Goal: Information Seeking & Learning: Learn about a topic

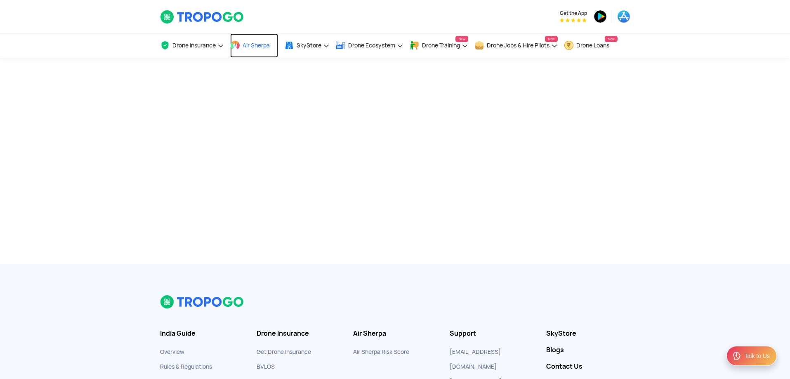
click at [258, 42] on span "Air Sherpa" at bounding box center [256, 45] width 27 height 7
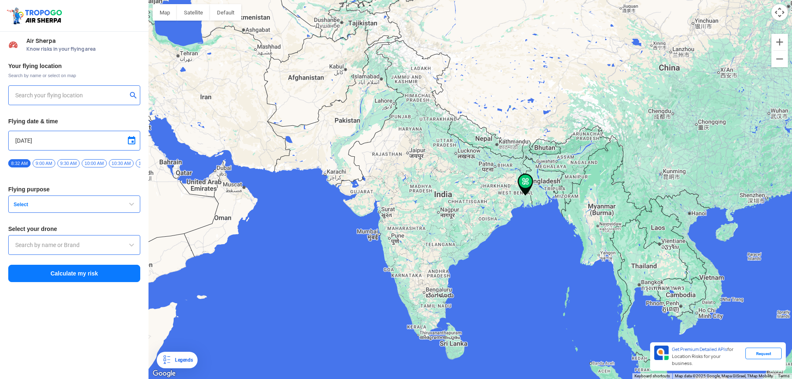
type input "Jaffarpur Panchanantala, [GEOGRAPHIC_DATA], [GEOGRAPHIC_DATA]"
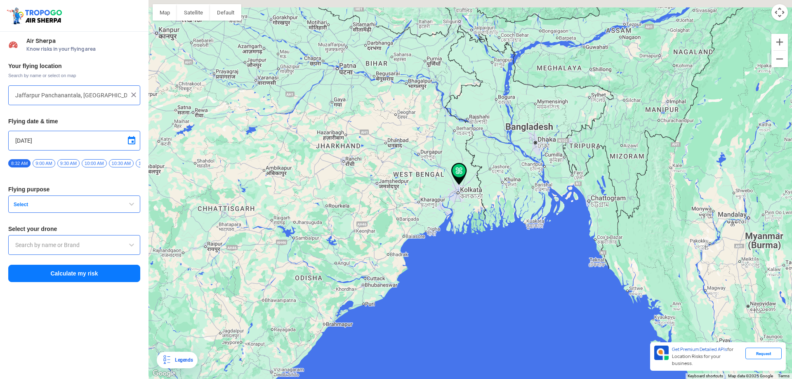
drag, startPoint x: 598, startPoint y: 189, endPoint x: 363, endPoint y: 227, distance: 238.8
click at [363, 227] on div at bounding box center [471, 189] width 644 height 379
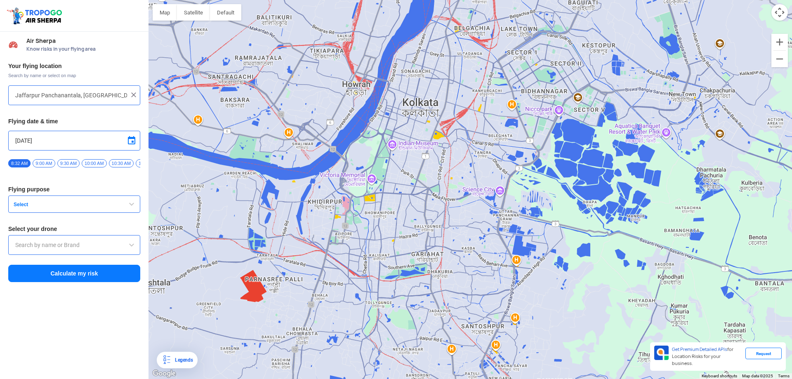
drag, startPoint x: 350, startPoint y: 210, endPoint x: 391, endPoint y: 198, distance: 43.3
click at [430, 150] on div at bounding box center [471, 189] width 644 height 379
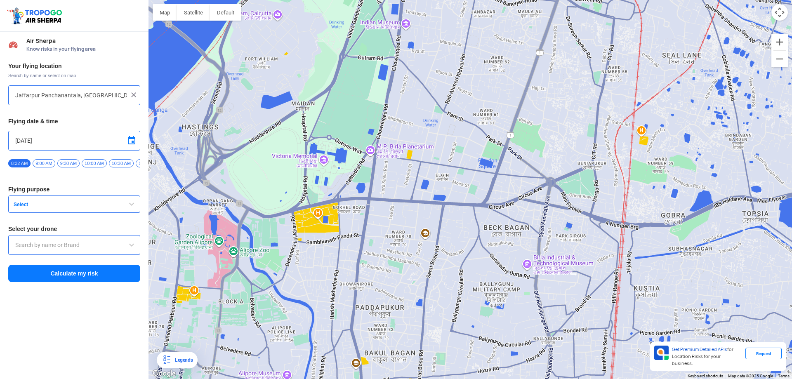
drag, startPoint x: 429, startPoint y: 182, endPoint x: 297, endPoint y: 234, distance: 141.9
click at [297, 234] on div at bounding box center [471, 189] width 644 height 379
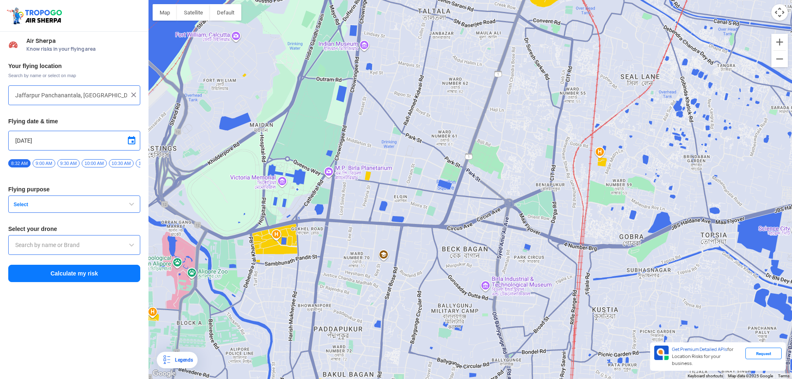
drag, startPoint x: 467, startPoint y: 152, endPoint x: 386, endPoint y: 187, distance: 87.5
click at [386, 187] on div at bounding box center [471, 189] width 644 height 379
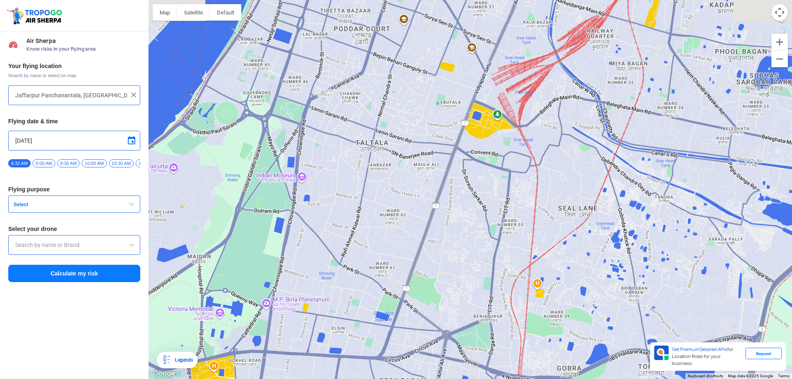
drag, startPoint x: 430, startPoint y: 174, endPoint x: 409, endPoint y: 279, distance: 107.2
click at [409, 279] on div at bounding box center [471, 189] width 644 height 379
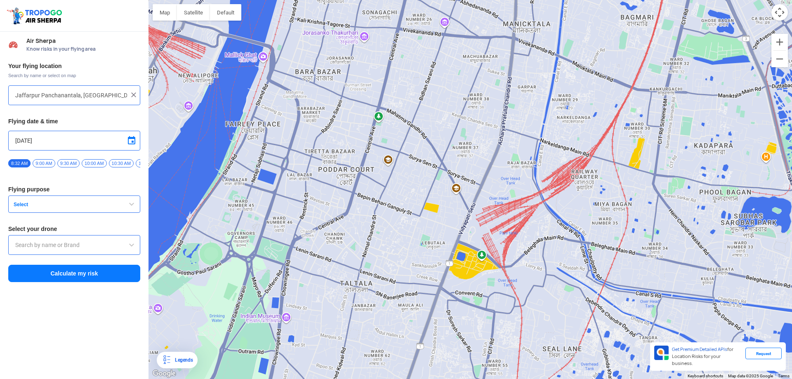
drag, startPoint x: 412, startPoint y: 116, endPoint x: 397, endPoint y: 253, distance: 137.1
click at [397, 253] on div at bounding box center [471, 189] width 644 height 379
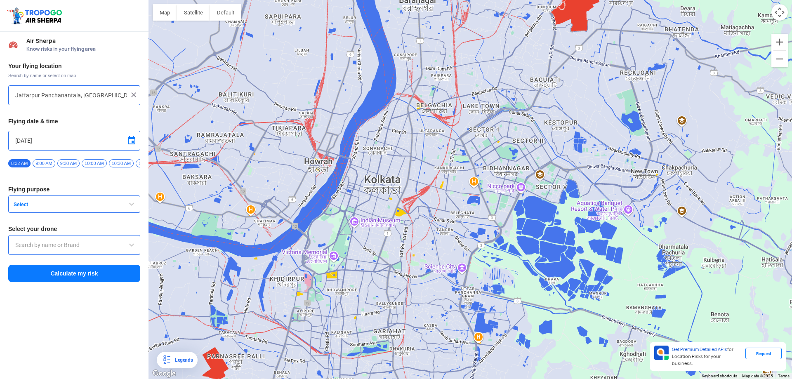
drag, startPoint x: 501, startPoint y: 277, endPoint x: 486, endPoint y: 235, distance: 44.3
click at [486, 235] on div at bounding box center [471, 189] width 644 height 379
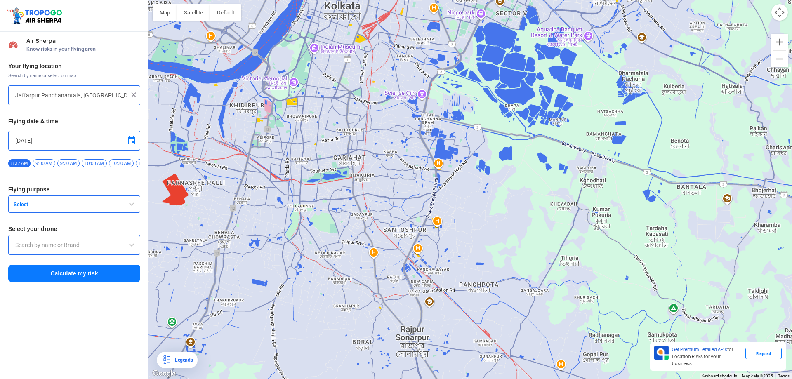
drag, startPoint x: 489, startPoint y: 301, endPoint x: 445, endPoint y: 107, distance: 198.5
click at [445, 107] on div at bounding box center [471, 189] width 644 height 379
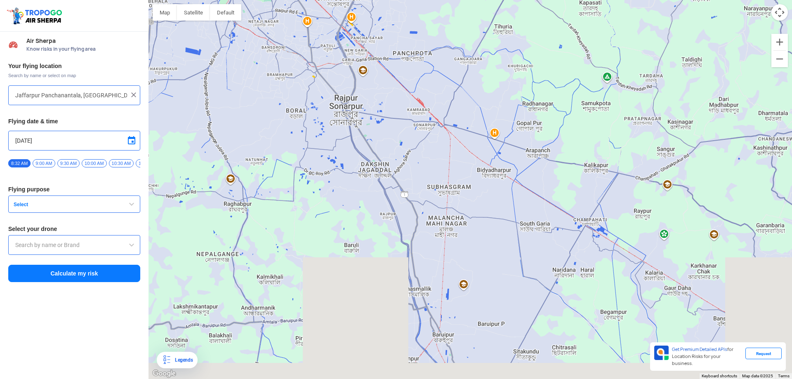
drag, startPoint x: 454, startPoint y: 248, endPoint x: 390, endPoint y: 100, distance: 161.8
click at [394, 52] on div at bounding box center [471, 189] width 644 height 379
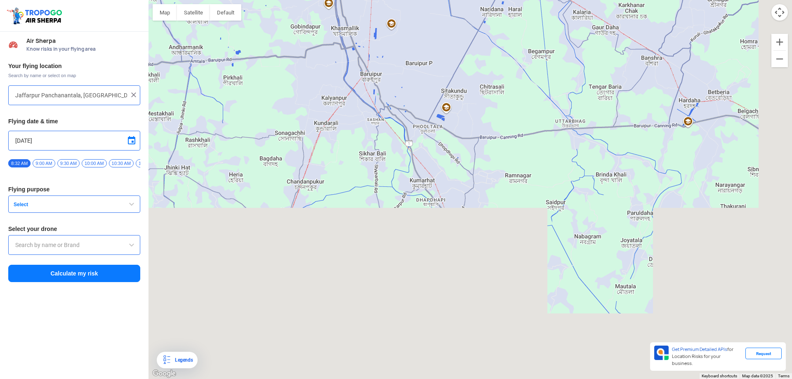
drag, startPoint x: 434, startPoint y: 260, endPoint x: 366, endPoint y: 2, distance: 266.9
click at [366, 2] on div at bounding box center [471, 189] width 644 height 379
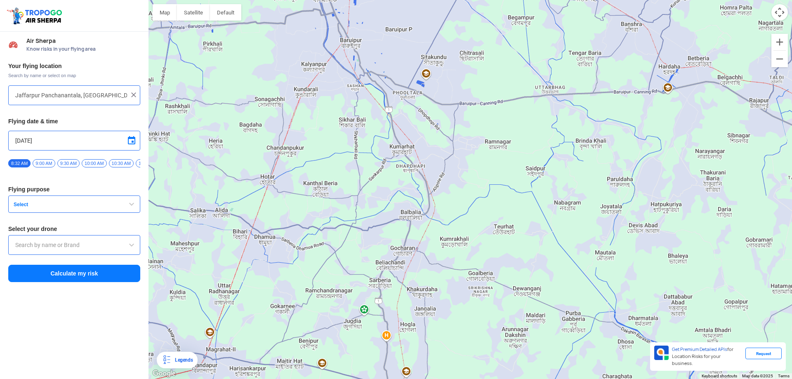
drag, startPoint x: 489, startPoint y: 266, endPoint x: 460, endPoint y: 222, distance: 52.3
click at [468, 236] on div at bounding box center [471, 189] width 644 height 379
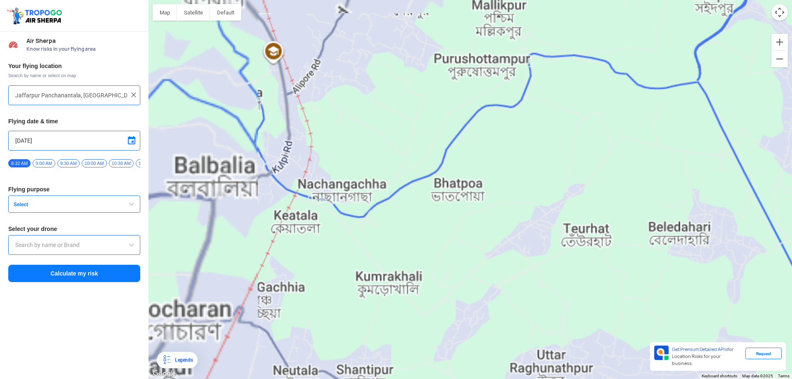
drag, startPoint x: 531, startPoint y: 271, endPoint x: 456, endPoint y: 256, distance: 77.0
click at [456, 257] on div at bounding box center [471, 189] width 644 height 379
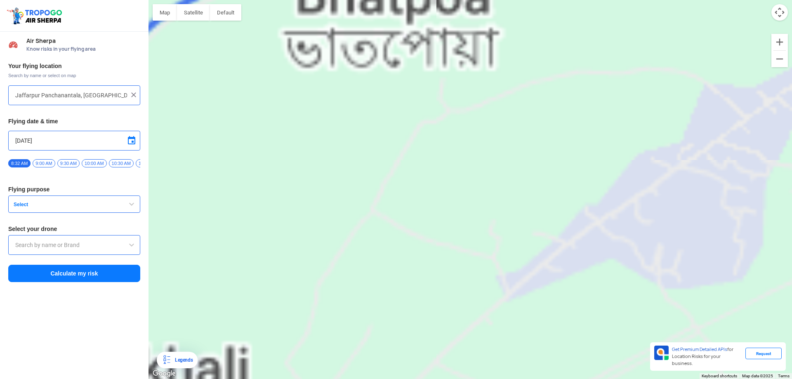
drag, startPoint x: 505, startPoint y: 217, endPoint x: 485, endPoint y: 194, distance: 30.4
click at [485, 194] on div at bounding box center [471, 189] width 644 height 379
click at [135, 96] on img at bounding box center [134, 95] width 8 height 8
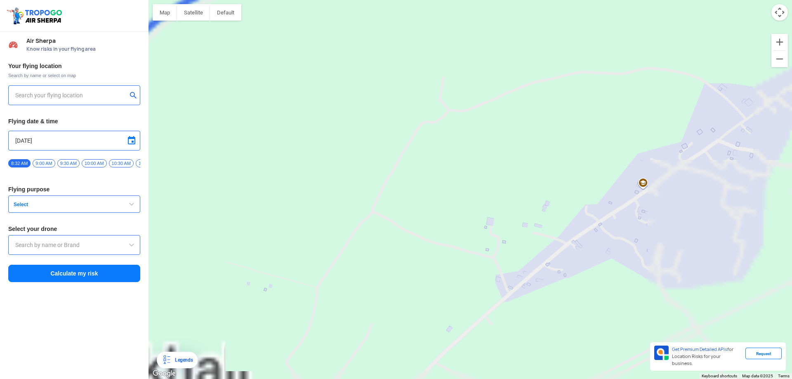
click at [109, 101] on div at bounding box center [74, 95] width 132 height 20
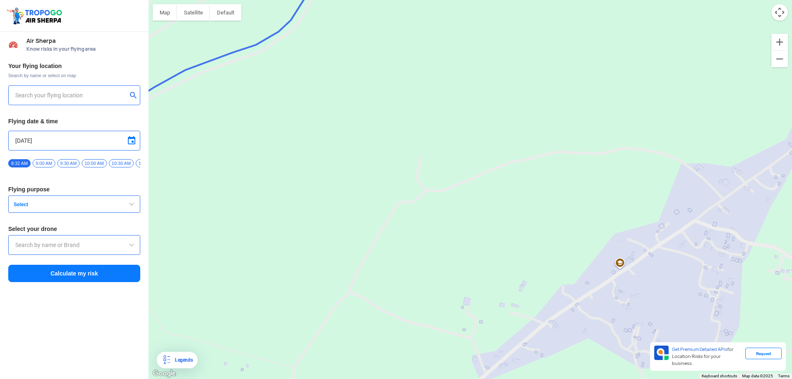
drag, startPoint x: 534, startPoint y: 185, endPoint x: 511, endPoint y: 266, distance: 84.1
click at [511, 266] on div at bounding box center [471, 189] width 644 height 379
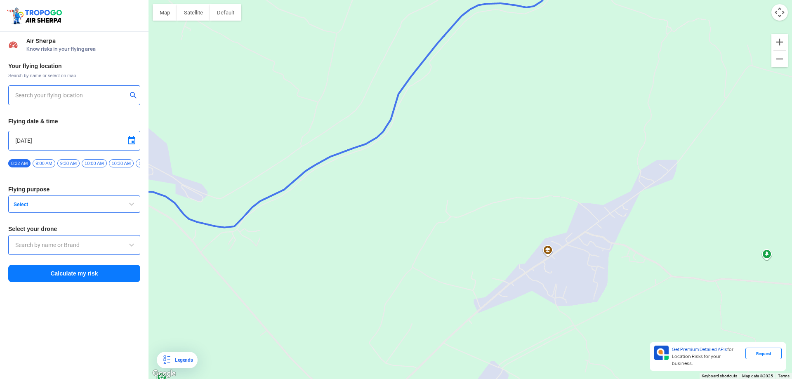
click at [447, 179] on div at bounding box center [471, 189] width 644 height 379
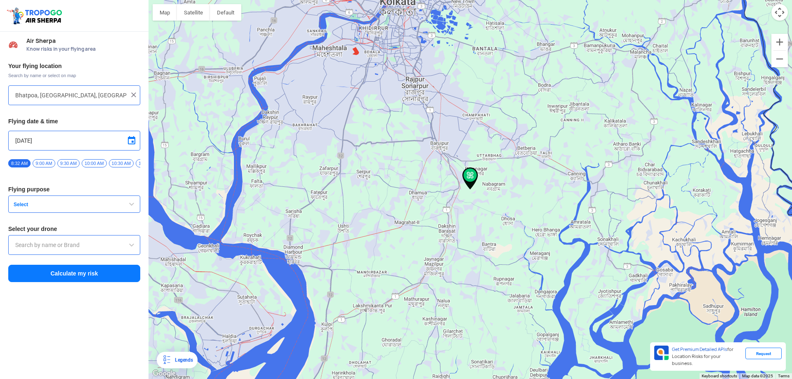
click at [48, 166] on span "9:00 AM" at bounding box center [44, 163] width 22 height 8
click at [61, 208] on span "Select" at bounding box center [61, 204] width 103 height 7
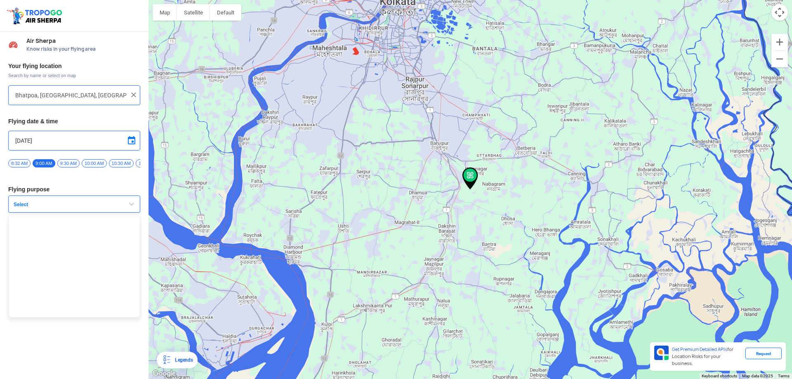
click at [73, 203] on button "Select" at bounding box center [74, 204] width 132 height 17
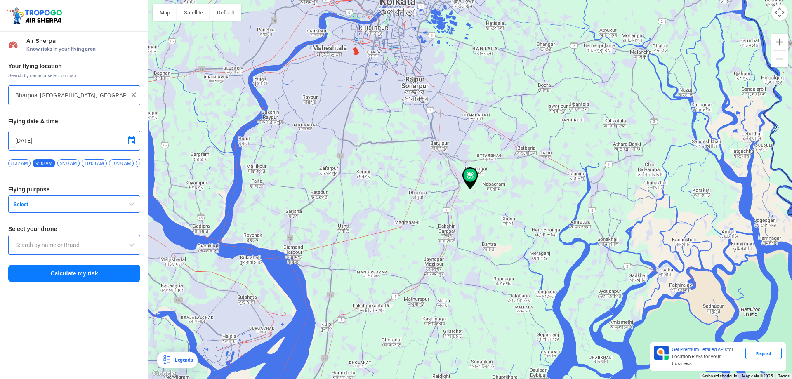
click at [81, 250] on input "text" at bounding box center [74, 245] width 118 height 10
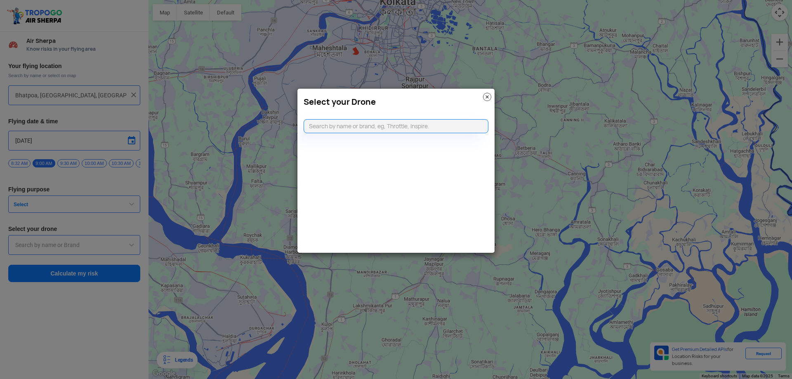
click at [488, 97] on img at bounding box center [487, 97] width 8 height 8
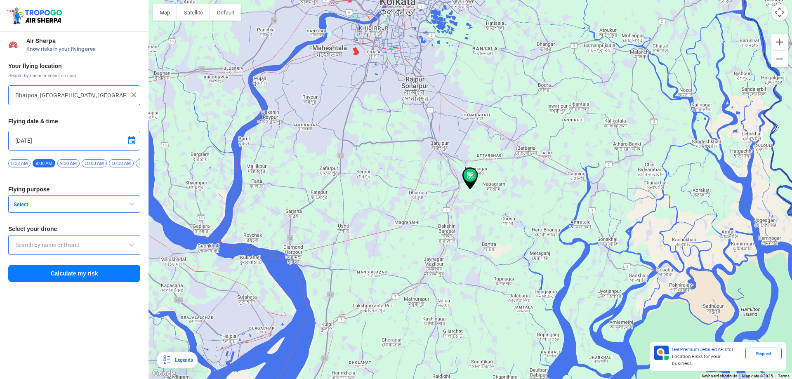
click at [111, 275] on button "Calculate my risk" at bounding box center [74, 273] width 132 height 17
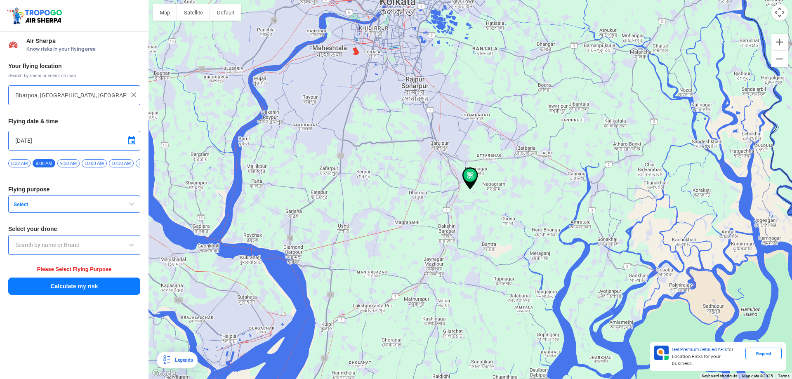
click at [123, 247] on input "text" at bounding box center [74, 245] width 118 height 10
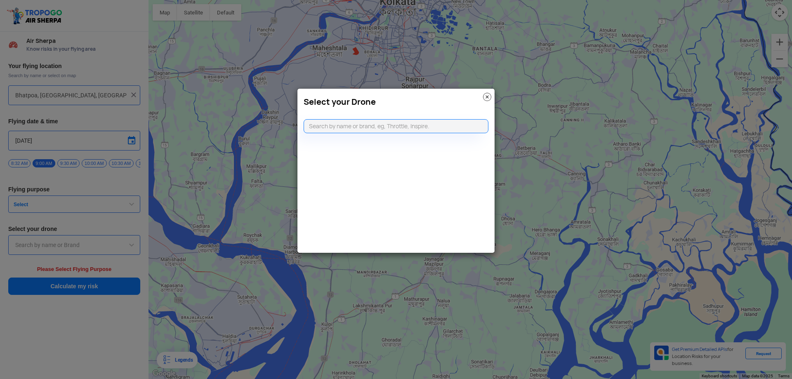
click at [489, 97] on img at bounding box center [487, 97] width 8 height 8
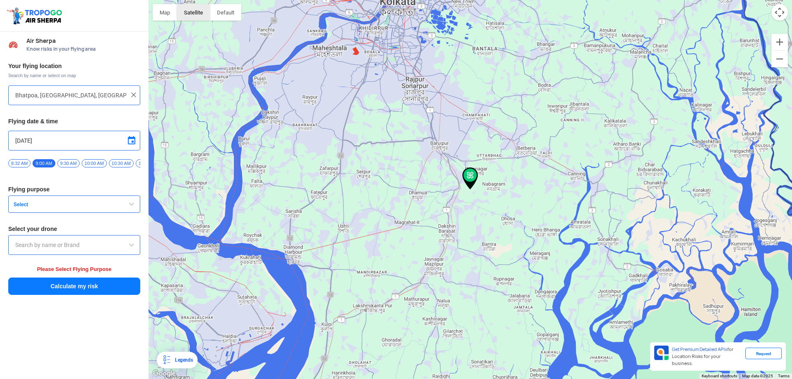
click at [201, 14] on button "Satellite" at bounding box center [193, 12] width 33 height 17
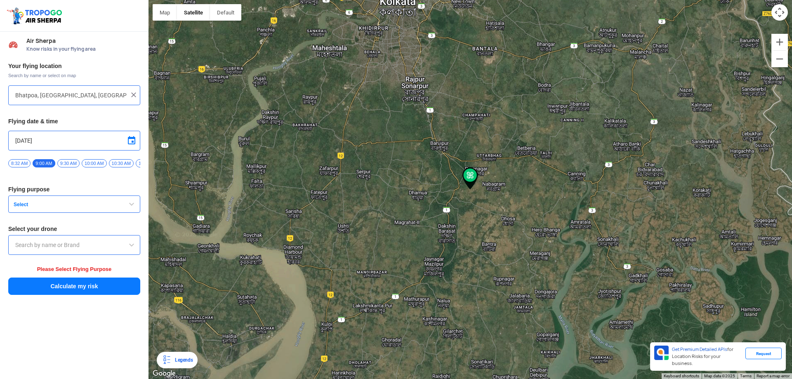
click at [180, 365] on div "Legends" at bounding box center [182, 360] width 21 height 10
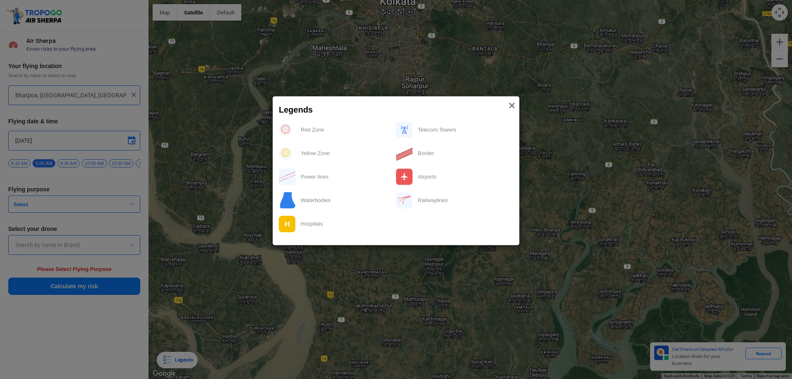
click at [509, 107] on span "×" at bounding box center [512, 105] width 7 height 13
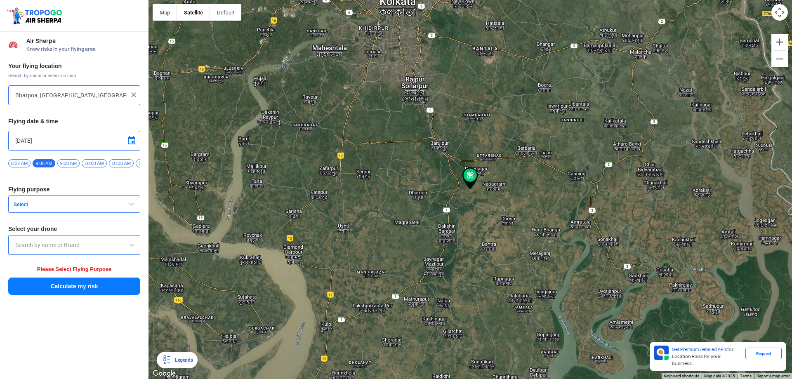
click at [170, 24] on div at bounding box center [471, 189] width 644 height 379
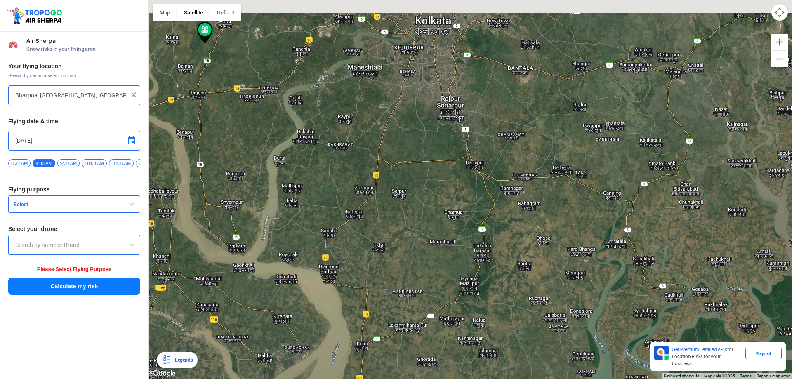
type input "Tajpur, West Bengal 711413, India"
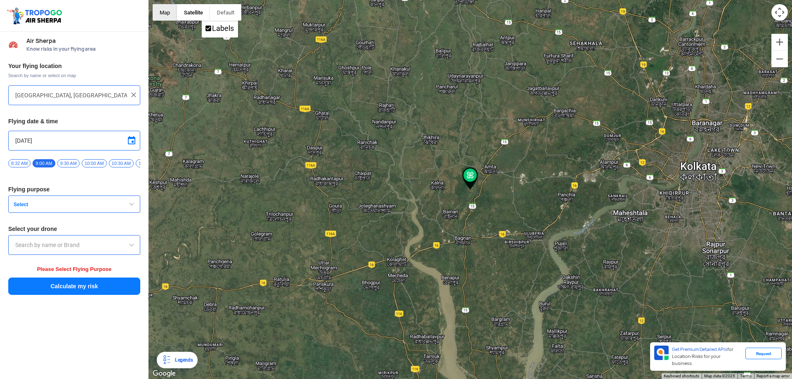
click at [170, 16] on button "Map" at bounding box center [165, 12] width 24 height 17
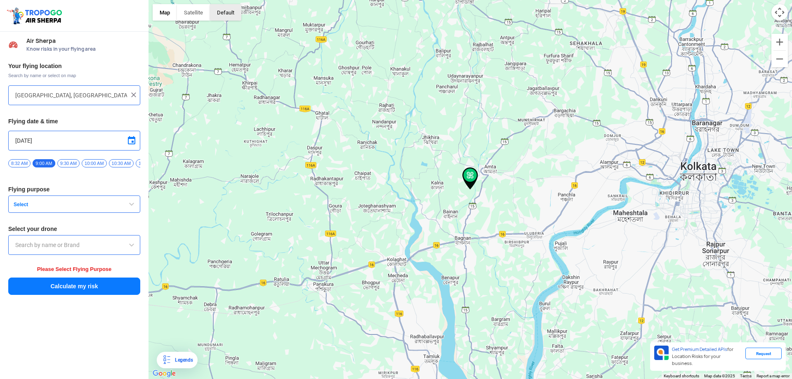
click at [225, 19] on button "button" at bounding box center [225, 12] width 31 height 17
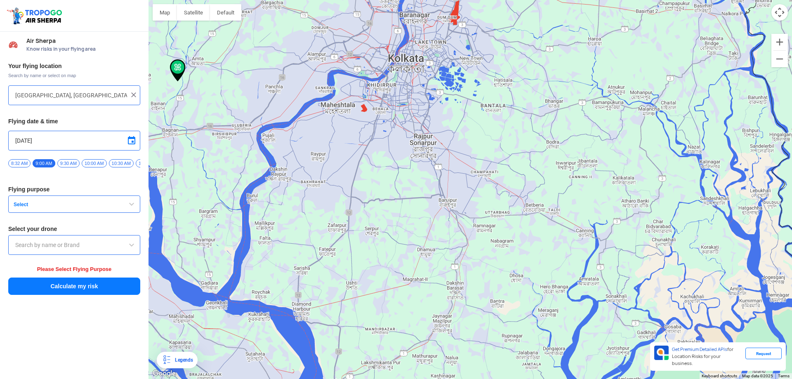
drag, startPoint x: 471, startPoint y: 220, endPoint x: 177, endPoint y: 111, distance: 313.4
click at [177, 111] on div at bounding box center [471, 189] width 644 height 379
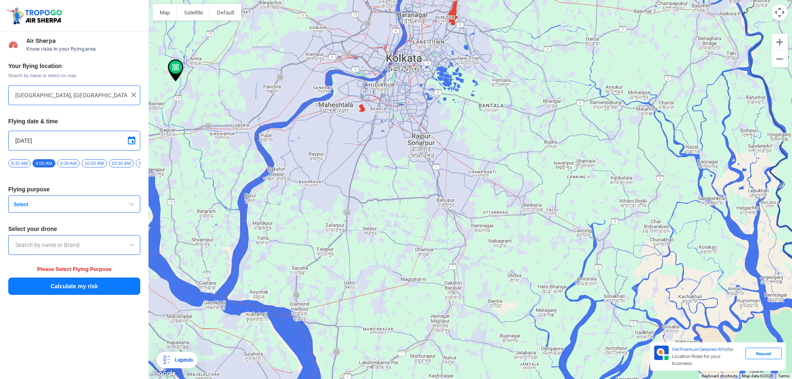
click at [131, 142] on span at bounding box center [132, 141] width 10 height 10
click at [76, 190] on span "19" at bounding box center [73, 191] width 9 height 9
type input "9/19/2025"
click at [76, 213] on button "Select" at bounding box center [74, 204] width 132 height 17
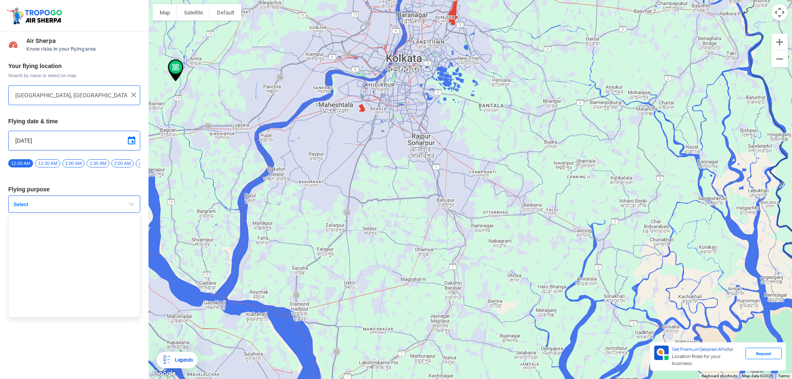
click at [60, 230] on ul at bounding box center [74, 266] width 132 height 103
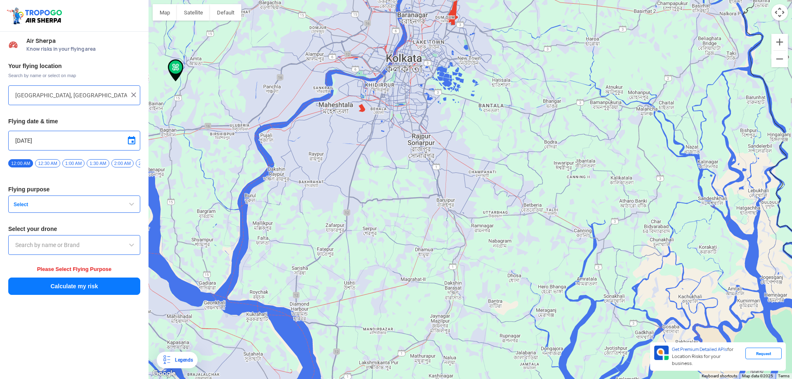
click at [97, 291] on button "Calculate my risk" at bounding box center [74, 286] width 132 height 17
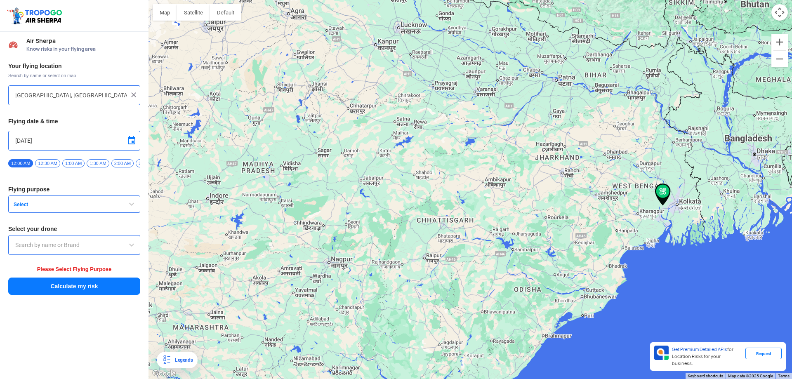
drag, startPoint x: 295, startPoint y: 243, endPoint x: 515, endPoint y: 217, distance: 221.1
click at [515, 217] on div at bounding box center [471, 189] width 644 height 379
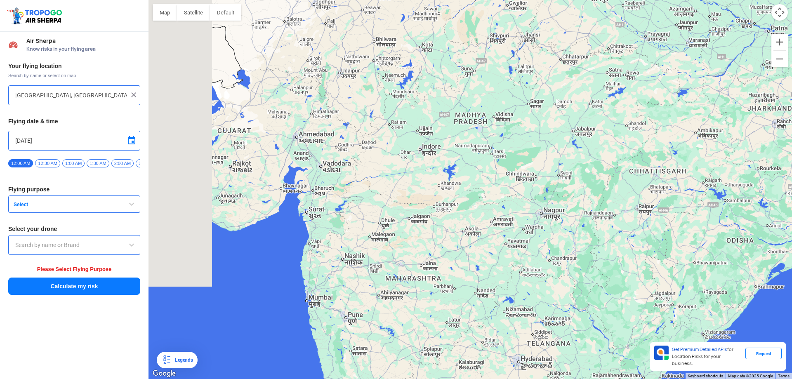
drag, startPoint x: 369, startPoint y: 251, endPoint x: 588, endPoint y: 198, distance: 225.9
click at [588, 198] on div at bounding box center [471, 189] width 644 height 379
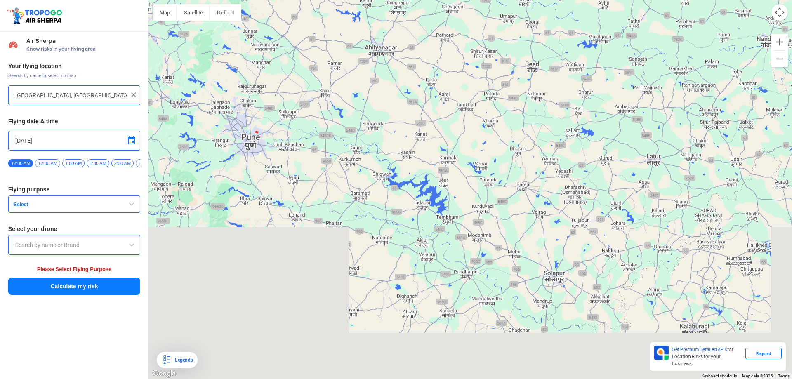
drag, startPoint x: 410, startPoint y: 254, endPoint x: 480, endPoint y: 90, distance: 178.0
click at [480, 90] on div at bounding box center [471, 189] width 644 height 379
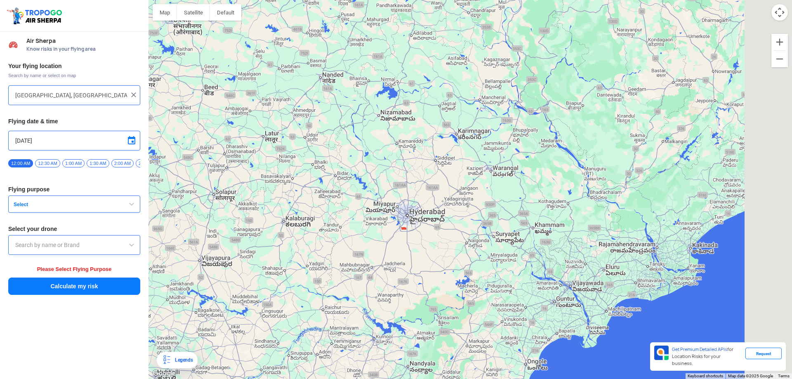
drag, startPoint x: 606, startPoint y: 348, endPoint x: 371, endPoint y: 268, distance: 248.9
click at [369, 276] on div at bounding box center [471, 189] width 644 height 379
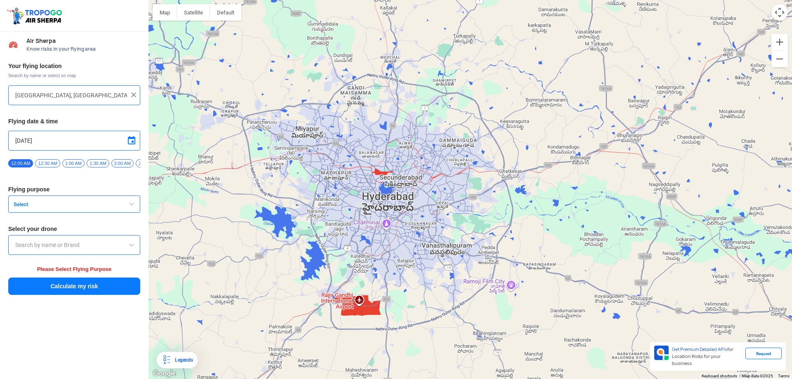
drag, startPoint x: 383, startPoint y: 180, endPoint x: 382, endPoint y: 331, distance: 150.6
click at [382, 331] on div at bounding box center [471, 189] width 644 height 379
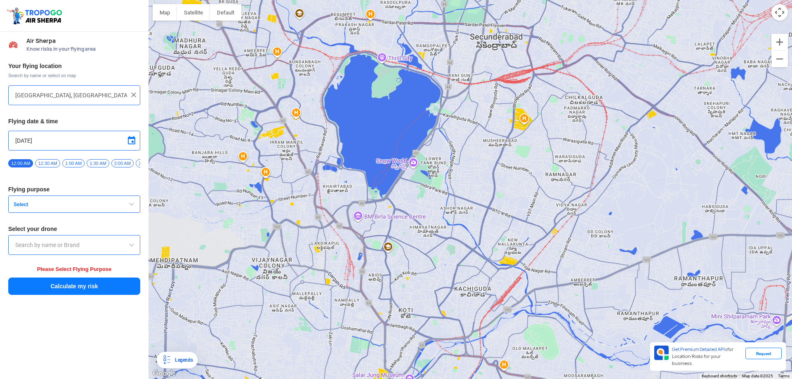
drag, startPoint x: 459, startPoint y: 116, endPoint x: 375, endPoint y: 386, distance: 282.7
click at [375, 379] on html "Location Risk Score Air Sherpa Know risks in your flying area Your flying locat…" at bounding box center [396, 189] width 792 height 379
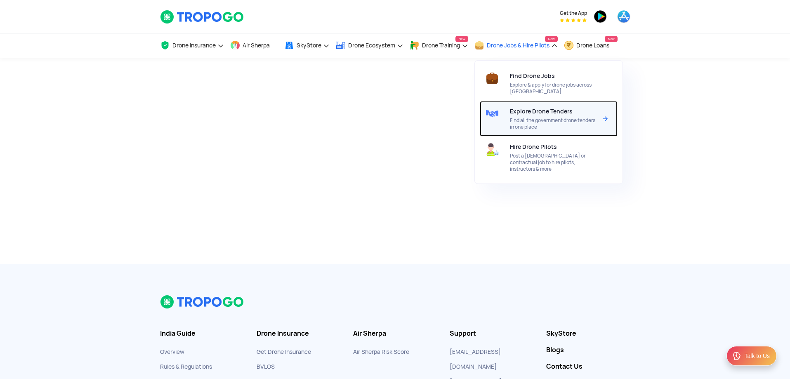
click at [539, 111] on span "Explore Drone Tenders" at bounding box center [541, 111] width 63 height 7
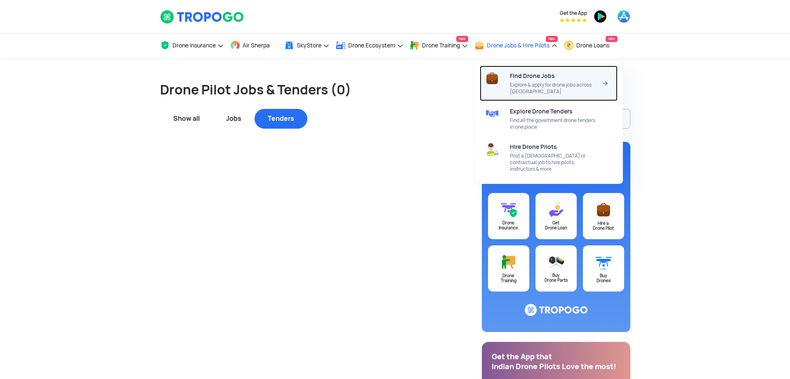
click at [561, 92] on span "Explore & apply for drone jobs across India" at bounding box center [553, 88] width 87 height 13
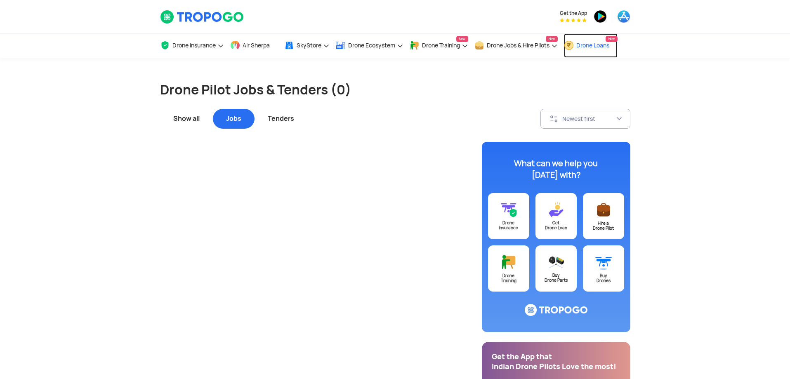
click at [603, 48] on span "Drone Loans" at bounding box center [593, 45] width 33 height 7
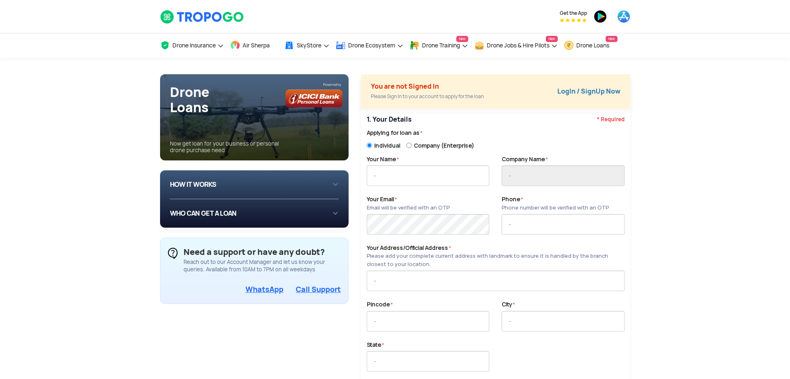
click at [325, 187] on div "HOW IT WORKS 1 Login/Create you account with your email or phone number 2 Fill …" at bounding box center [254, 184] width 169 height 15
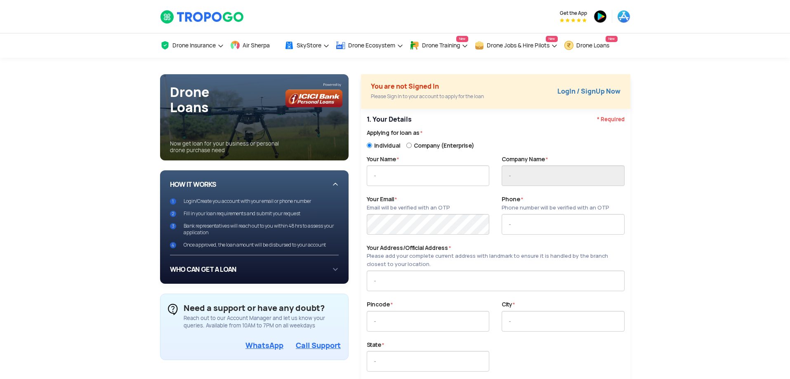
click at [330, 186] on div "HOW IT WORKS 1 Login/Create you account with your email or phone number 2 Fill …" at bounding box center [254, 212] width 169 height 71
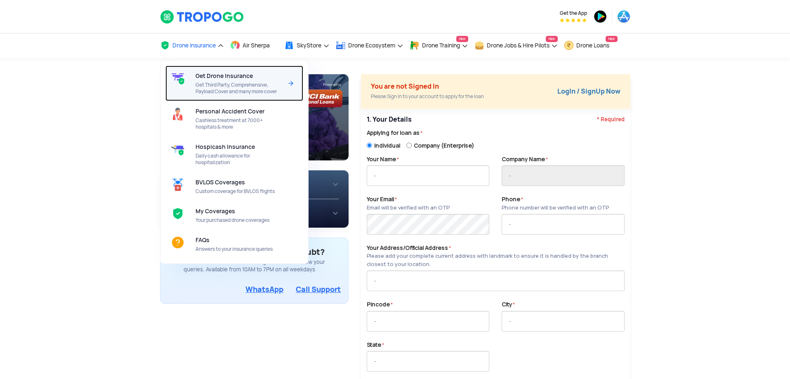
click at [228, 91] on span "Get Third Party, Comprehensive, Payload Cover and many more cover" at bounding box center [239, 88] width 87 height 13
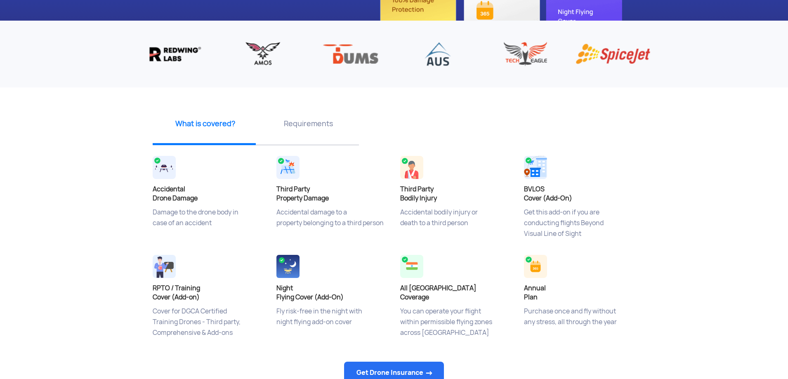
scroll to position [206, 0]
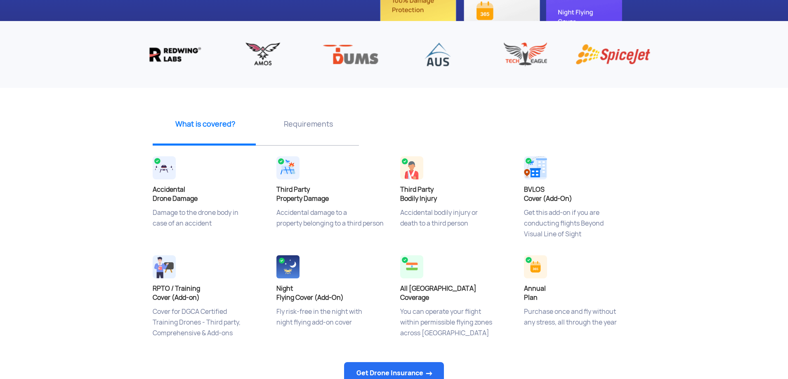
click at [315, 125] on p "Requirements" at bounding box center [308, 124] width 97 height 10
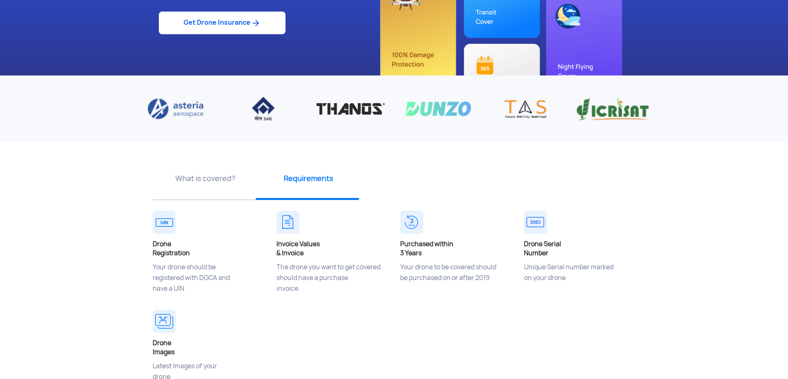
scroll to position [124, 0]
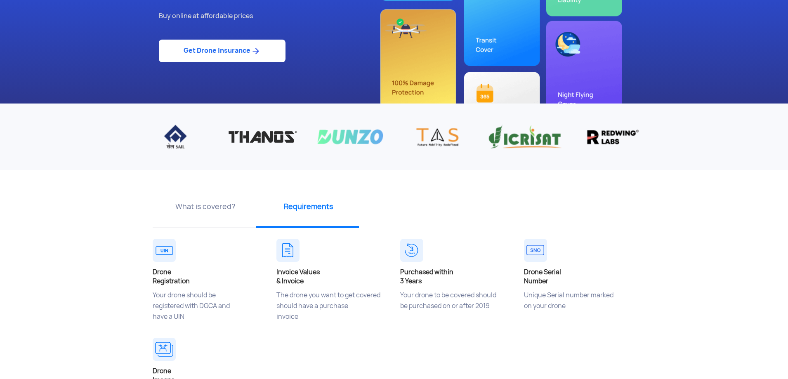
click at [211, 207] on p "What is covered?" at bounding box center [205, 206] width 97 height 10
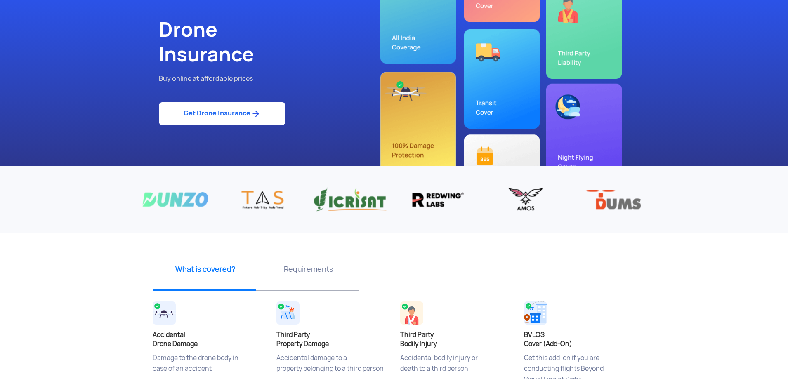
scroll to position [0, 0]
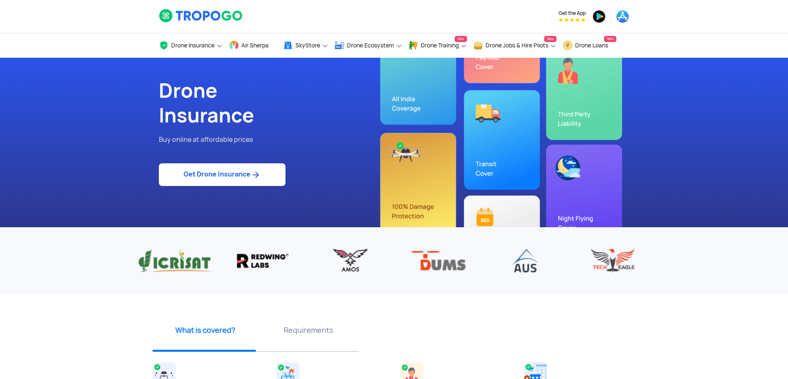
click at [254, 173] on img at bounding box center [256, 175] width 10 height 10
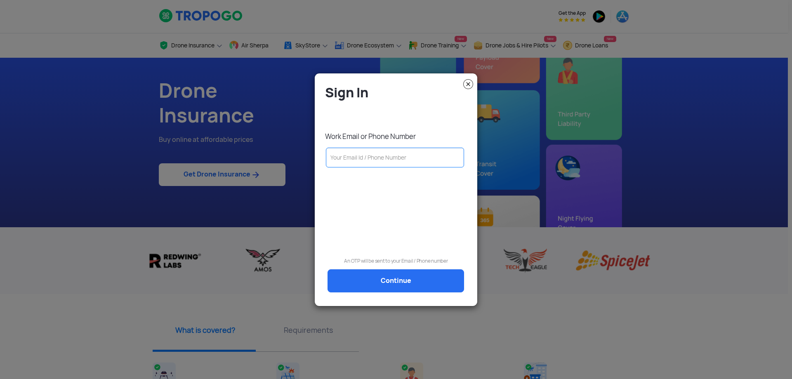
click at [469, 83] on img at bounding box center [468, 84] width 10 height 10
